Goal: Task Accomplishment & Management: Manage account settings

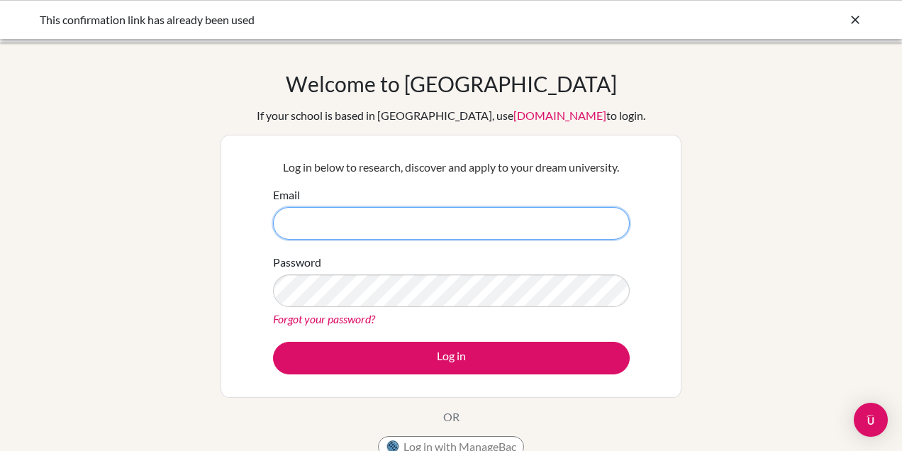
click at [514, 220] on input "Email" at bounding box center [451, 223] width 357 height 33
type input "a_pooley@britishschool.uz"
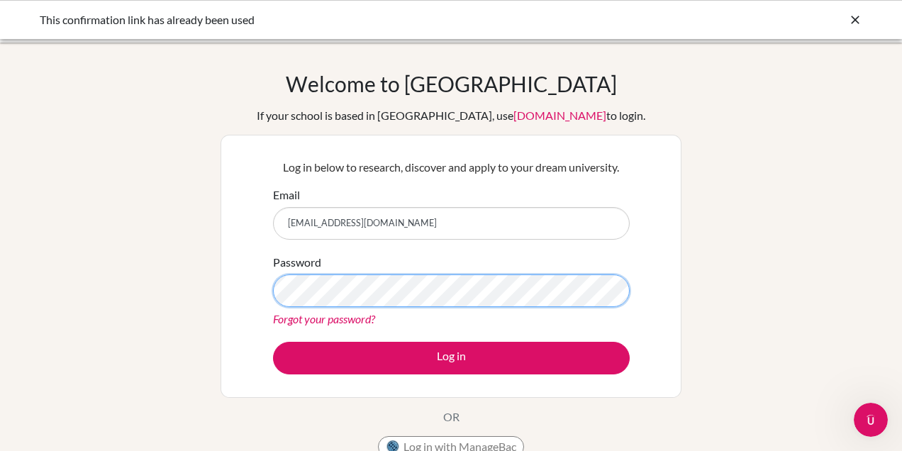
click at [273, 342] on button "Log in" at bounding box center [451, 358] width 357 height 33
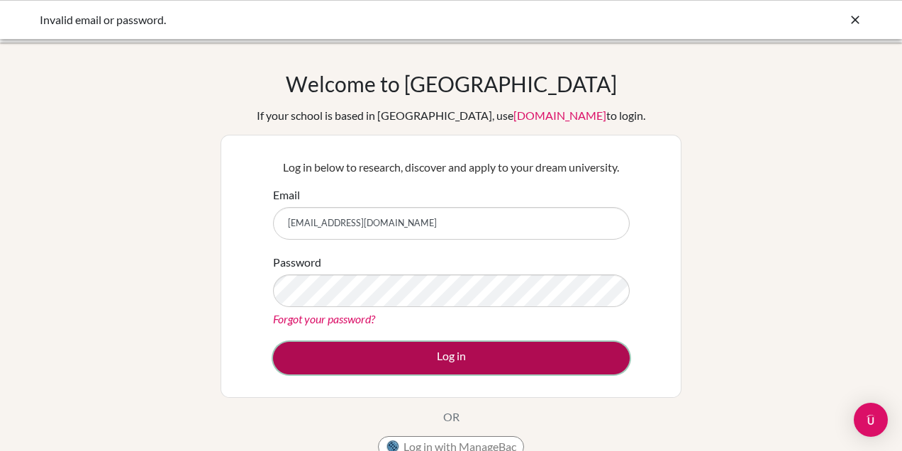
click at [409, 359] on button "Log in" at bounding box center [451, 358] width 357 height 33
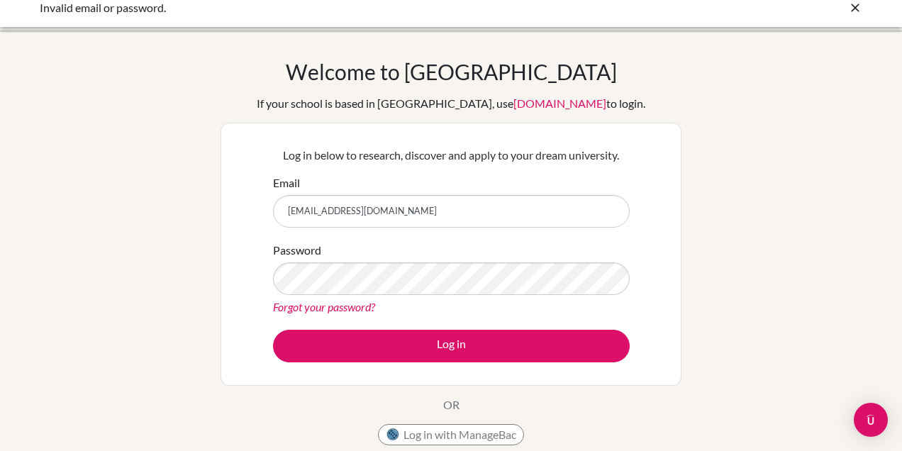
scroll to position [14, 0]
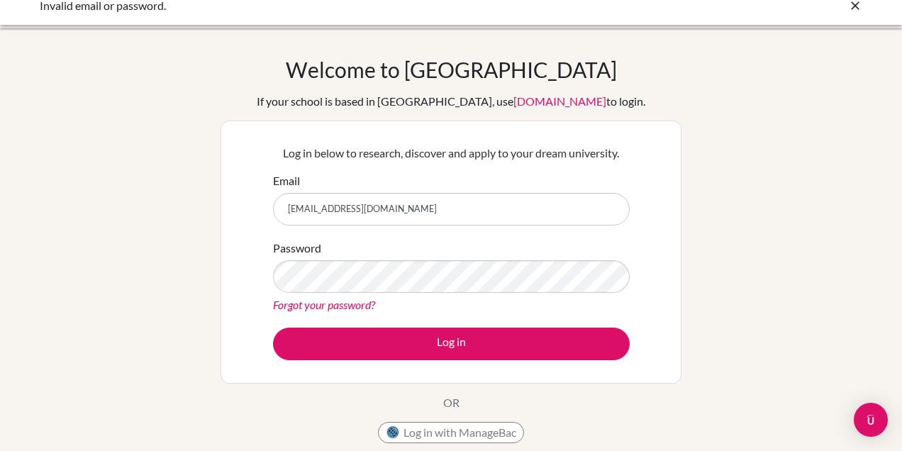
click at [296, 210] on input "a_pooley@britishschool.uz" at bounding box center [451, 209] width 357 height 33
type input "[PERSON_NAME][EMAIL_ADDRESS][DOMAIN_NAME]"
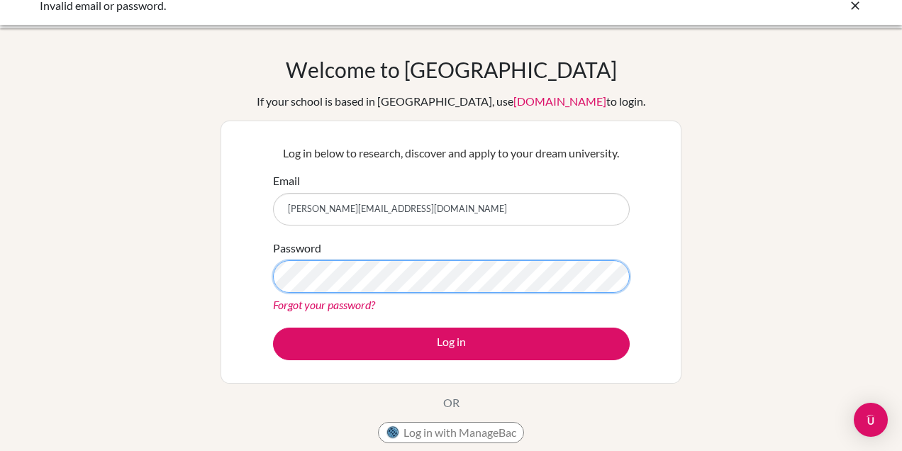
click at [273, 328] on button "Log in" at bounding box center [451, 344] width 357 height 33
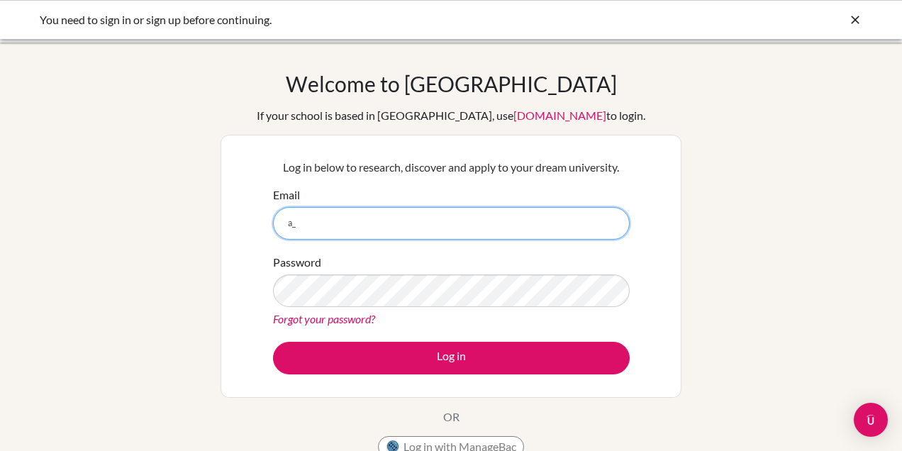
type input "[EMAIL_ADDRESS][DOMAIN_NAME]"
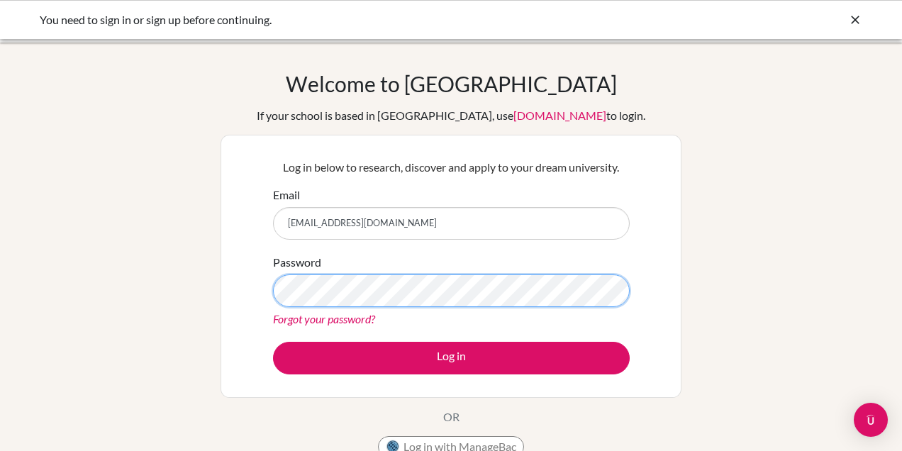
click at [273, 342] on button "Log in" at bounding box center [451, 358] width 357 height 33
